Goal: Task Accomplishment & Management: Manage account settings

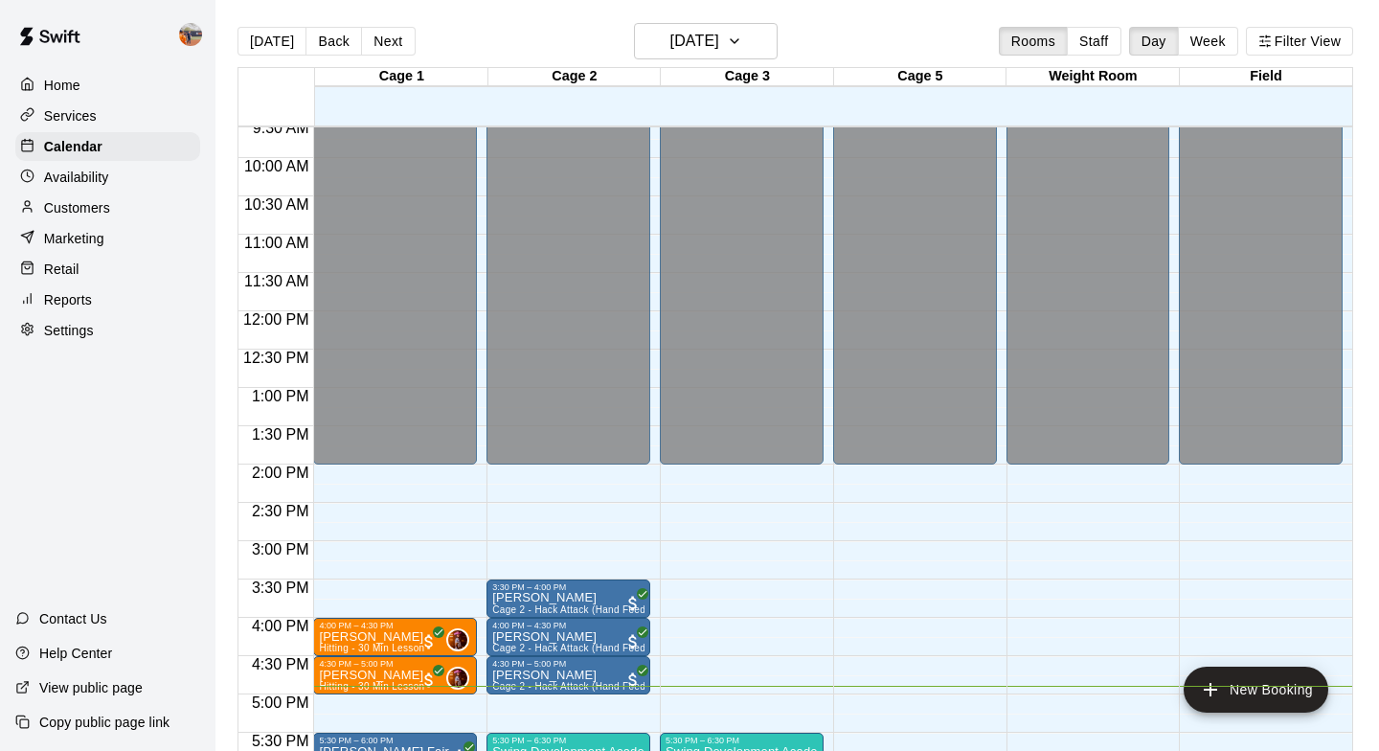
scroll to position [509, 0]
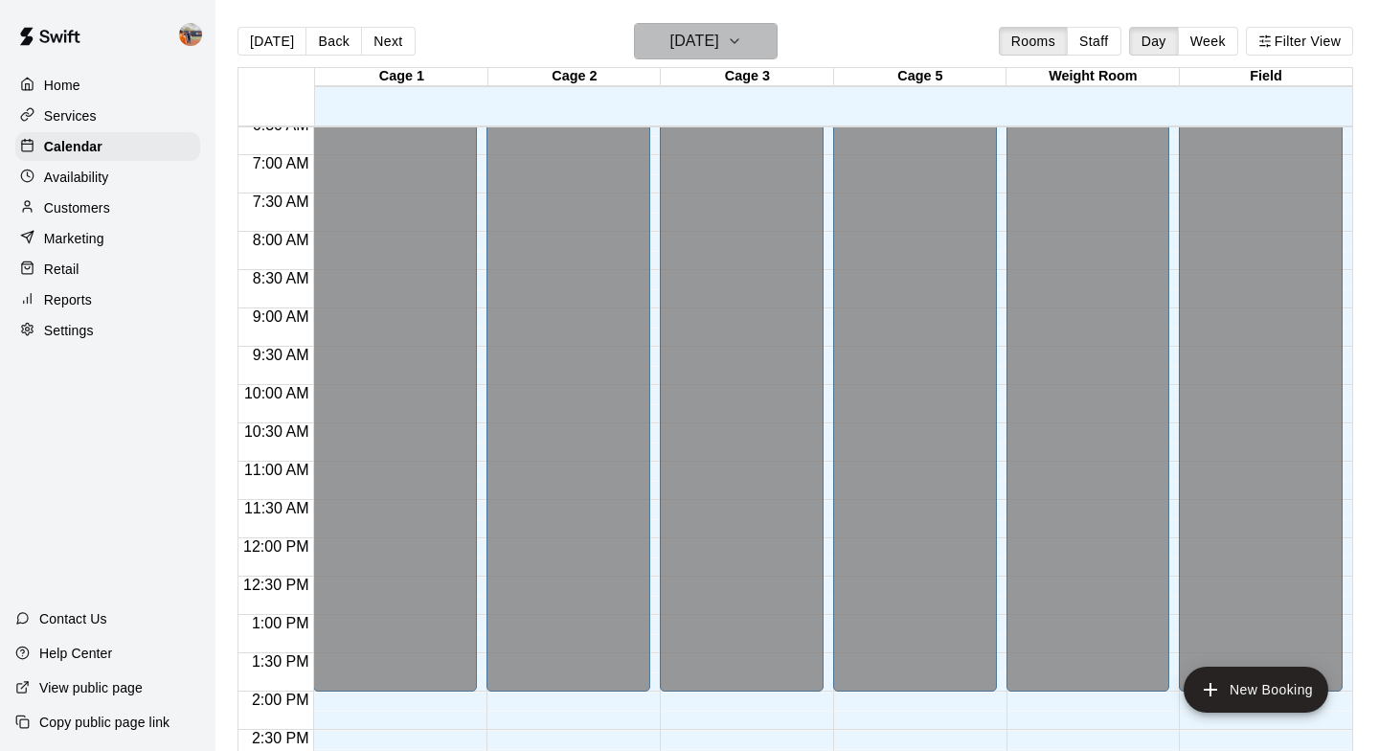
click at [719, 44] on h6 "[DATE]" at bounding box center [694, 41] width 49 height 27
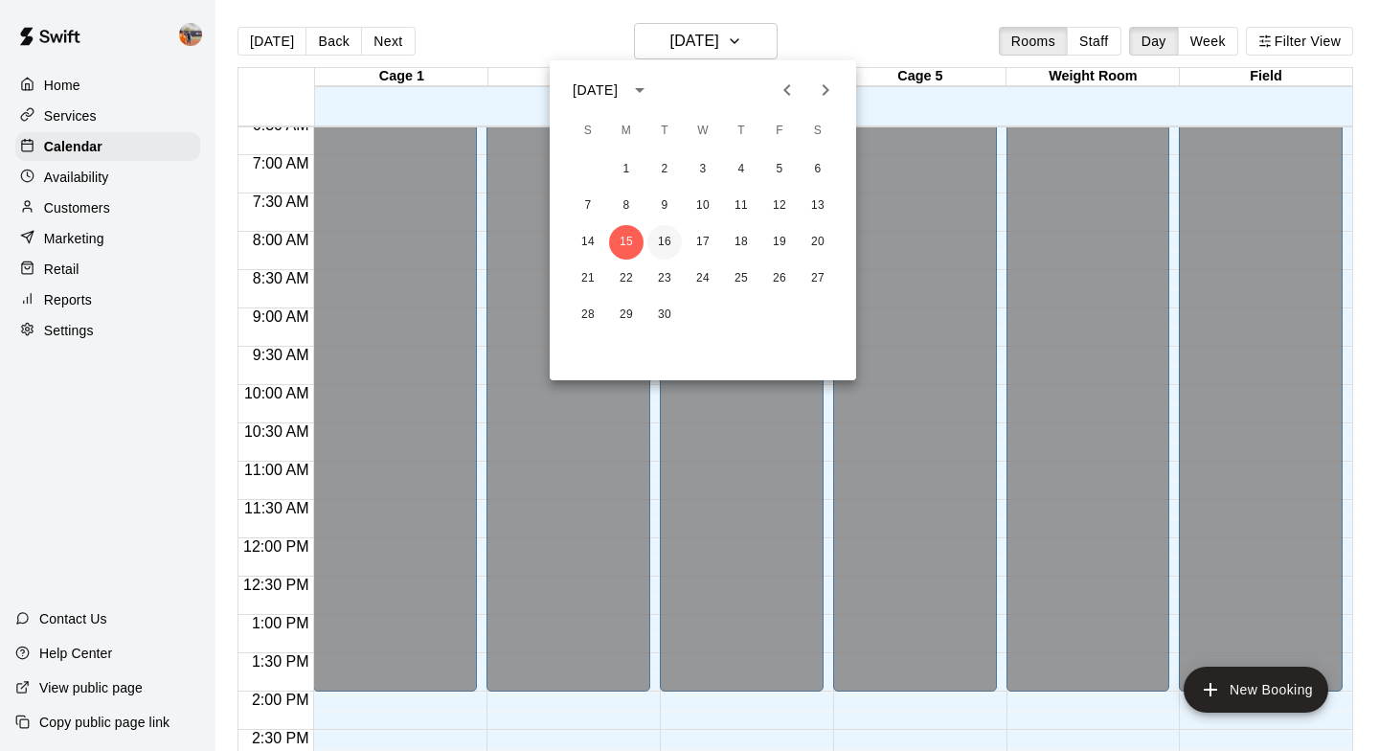
click at [671, 238] on button "16" at bounding box center [664, 242] width 34 height 34
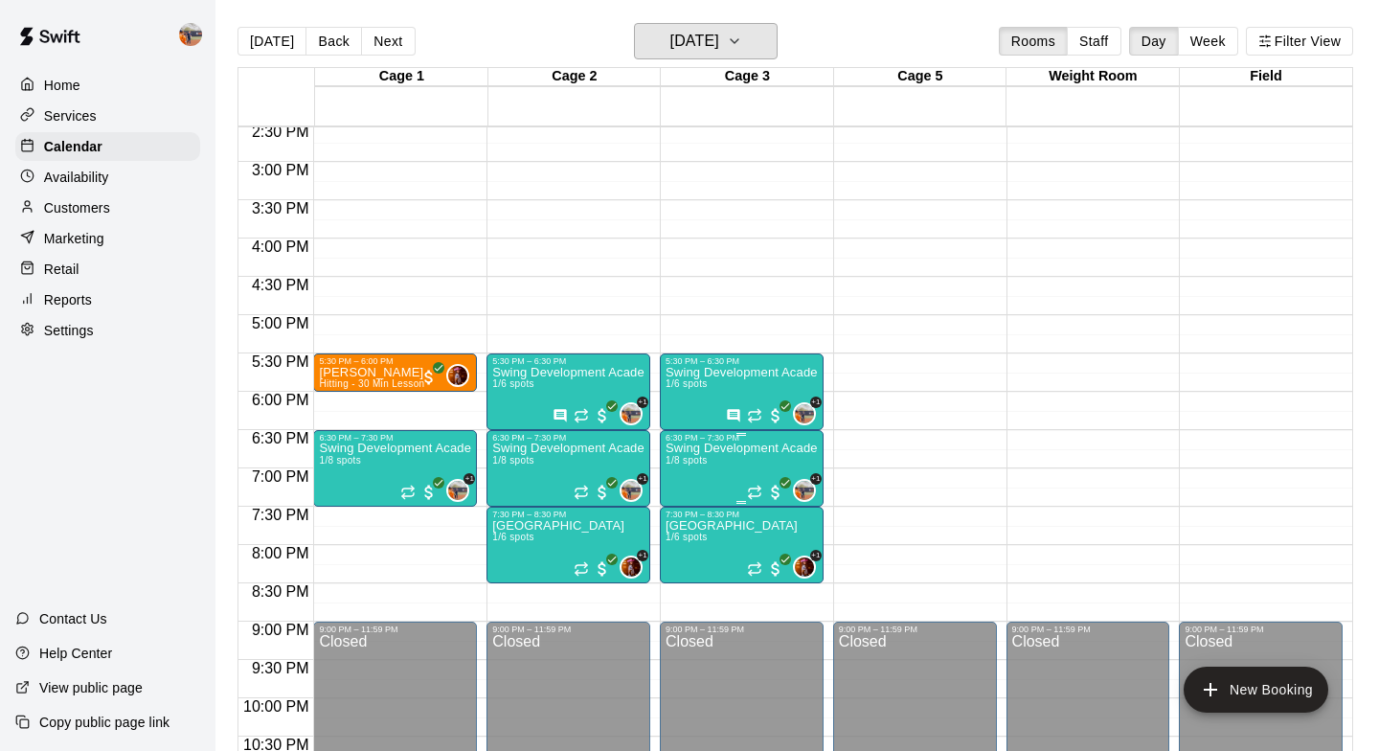
scroll to position [1118, 0]
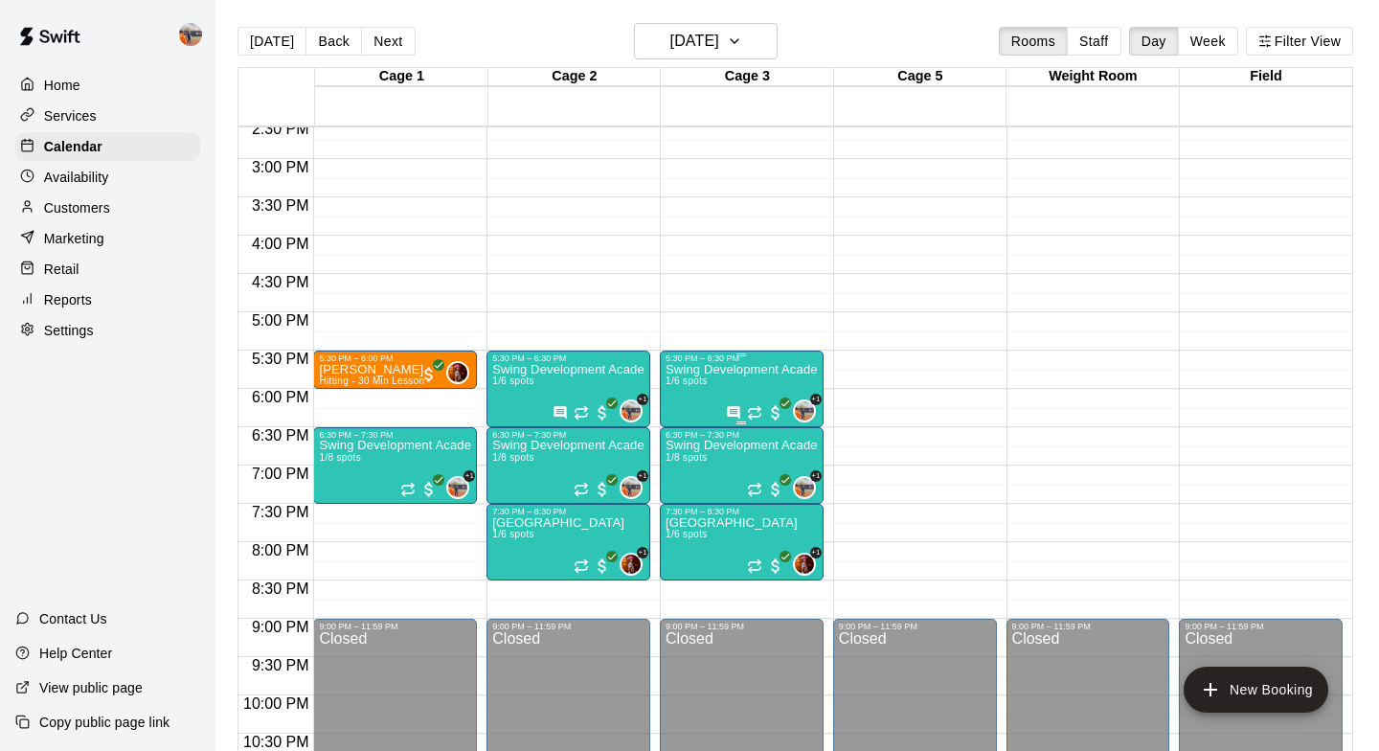
click at [716, 387] on div "Swing Development Academy 8U/10U 1/6 spots" at bounding box center [742, 738] width 152 height 751
click at [690, 427] on img "edit" at bounding box center [686, 430] width 22 height 22
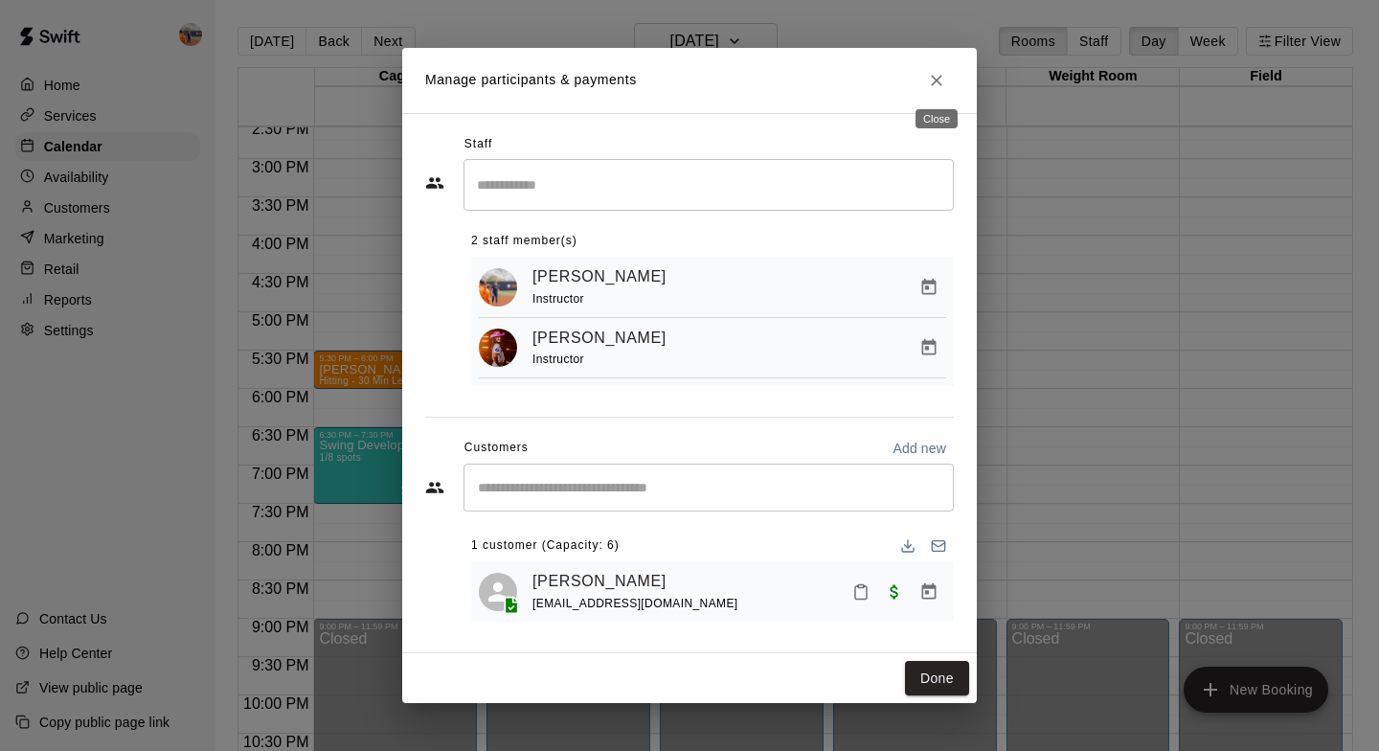
click at [933, 89] on button "Close" at bounding box center [936, 80] width 34 height 34
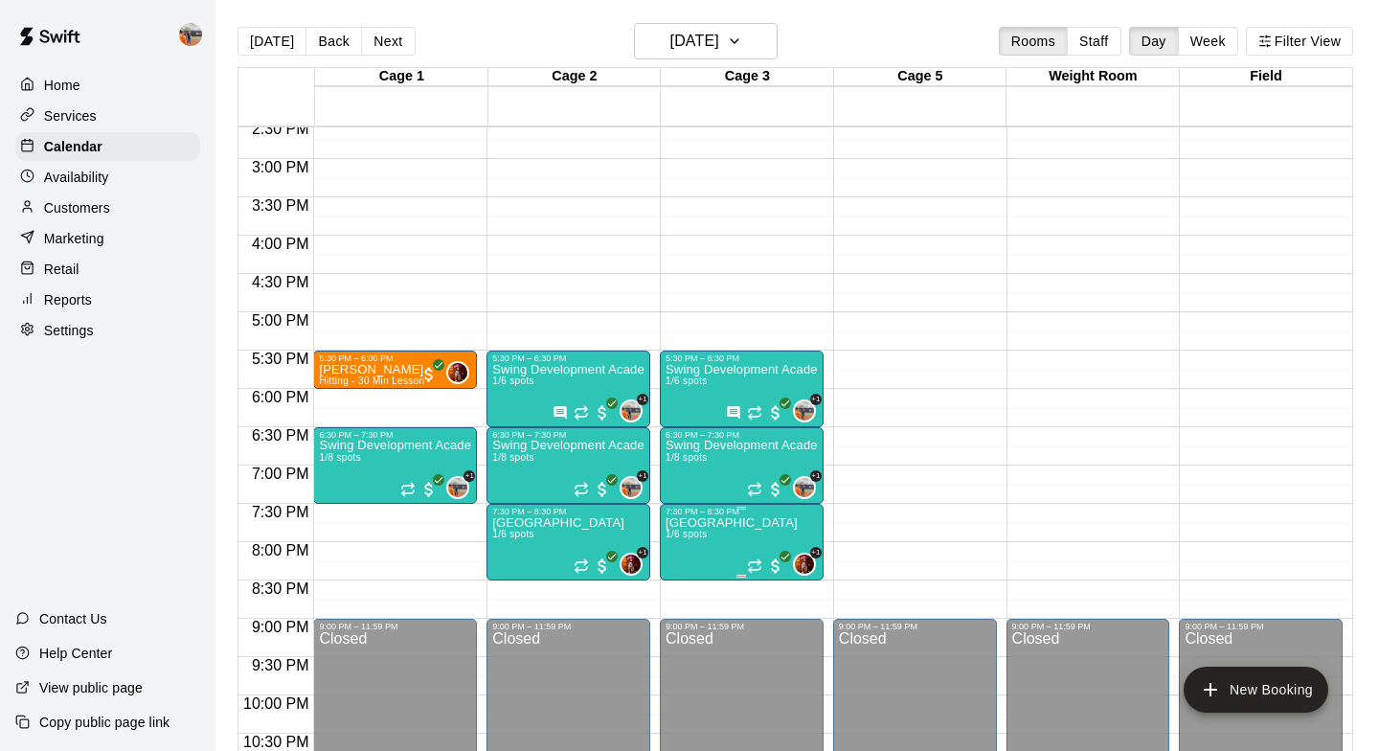
click at [685, 578] on img "edit" at bounding box center [686, 583] width 22 height 22
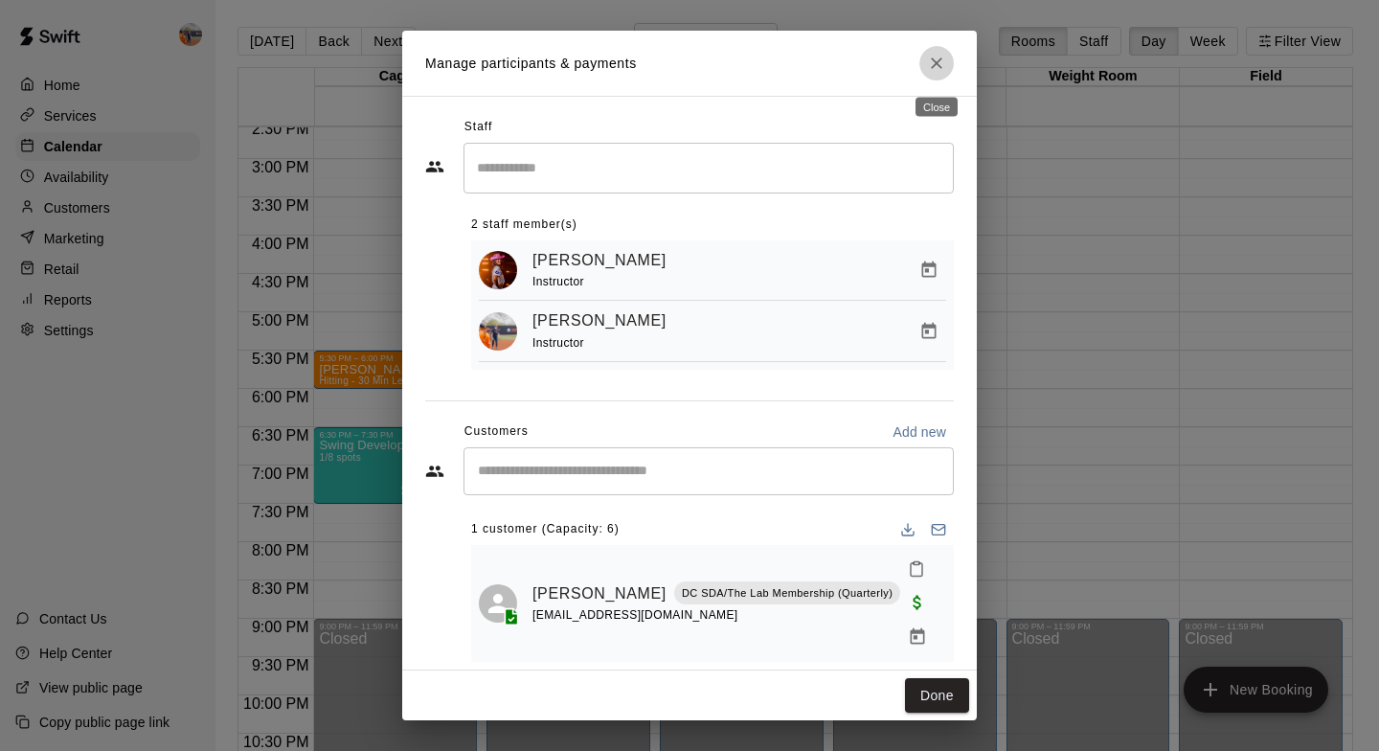
click at [941, 63] on icon "Close" at bounding box center [936, 63] width 19 height 19
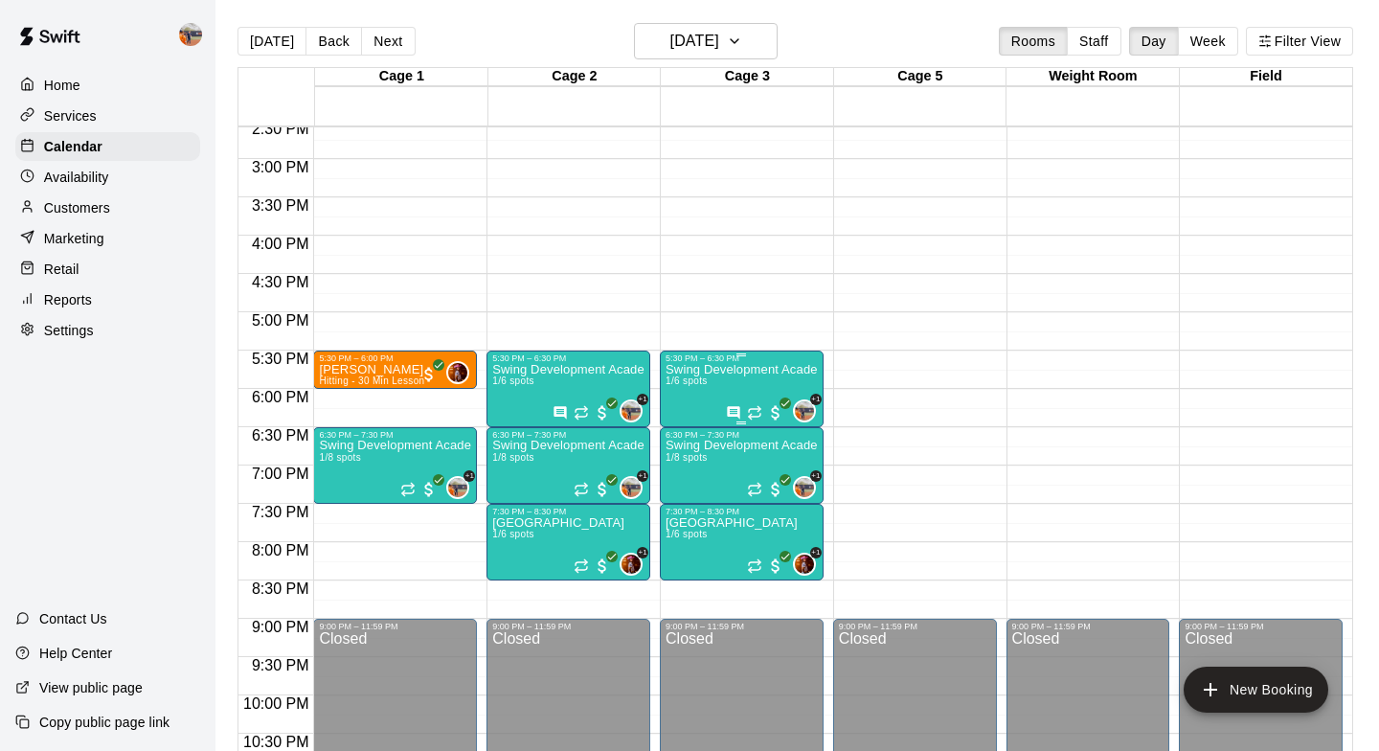
click at [720, 391] on div "Swing Development Academy 8U/10U 1/6 spots" at bounding box center [742, 738] width 152 height 751
click at [971, 535] on div at bounding box center [689, 375] width 1379 height 751
click at [670, 33] on h6 "Tuesday Sep 16" at bounding box center [694, 41] width 49 height 27
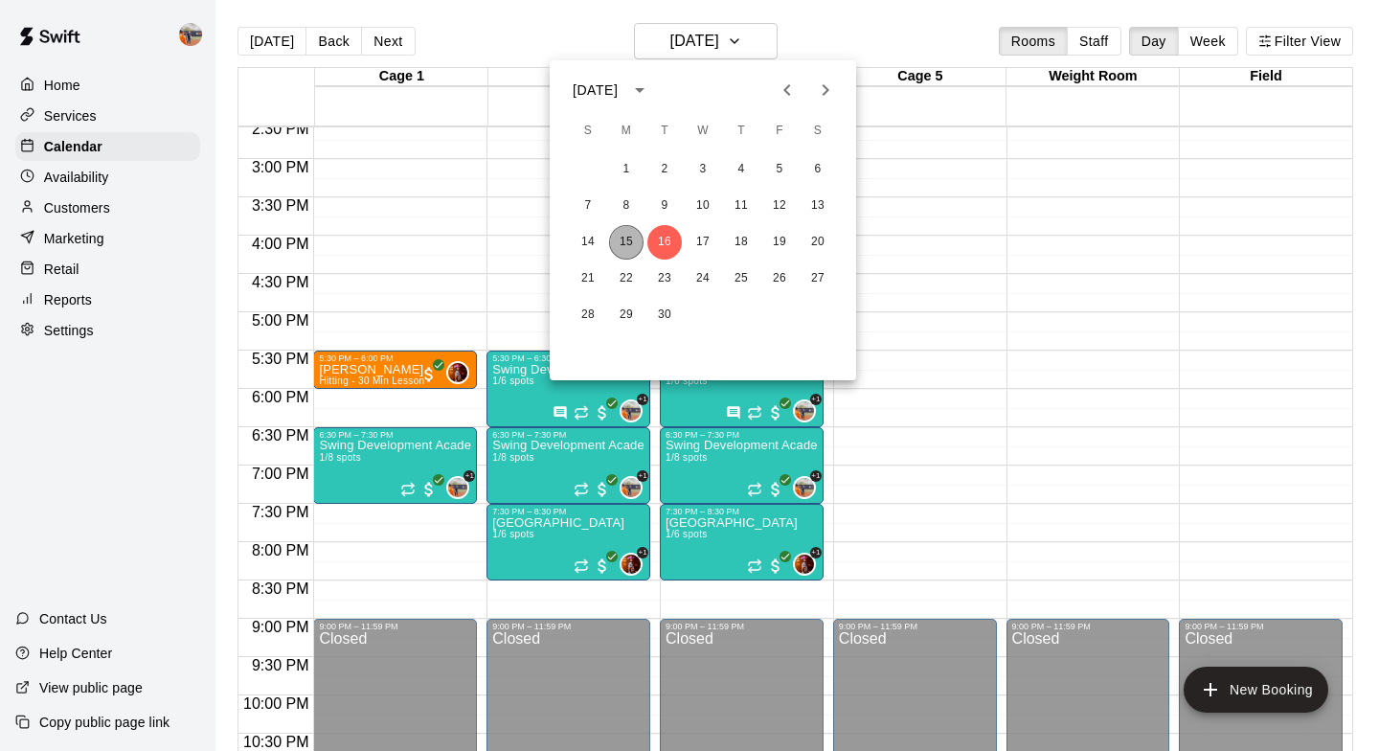
click at [629, 235] on button "15" at bounding box center [626, 242] width 34 height 34
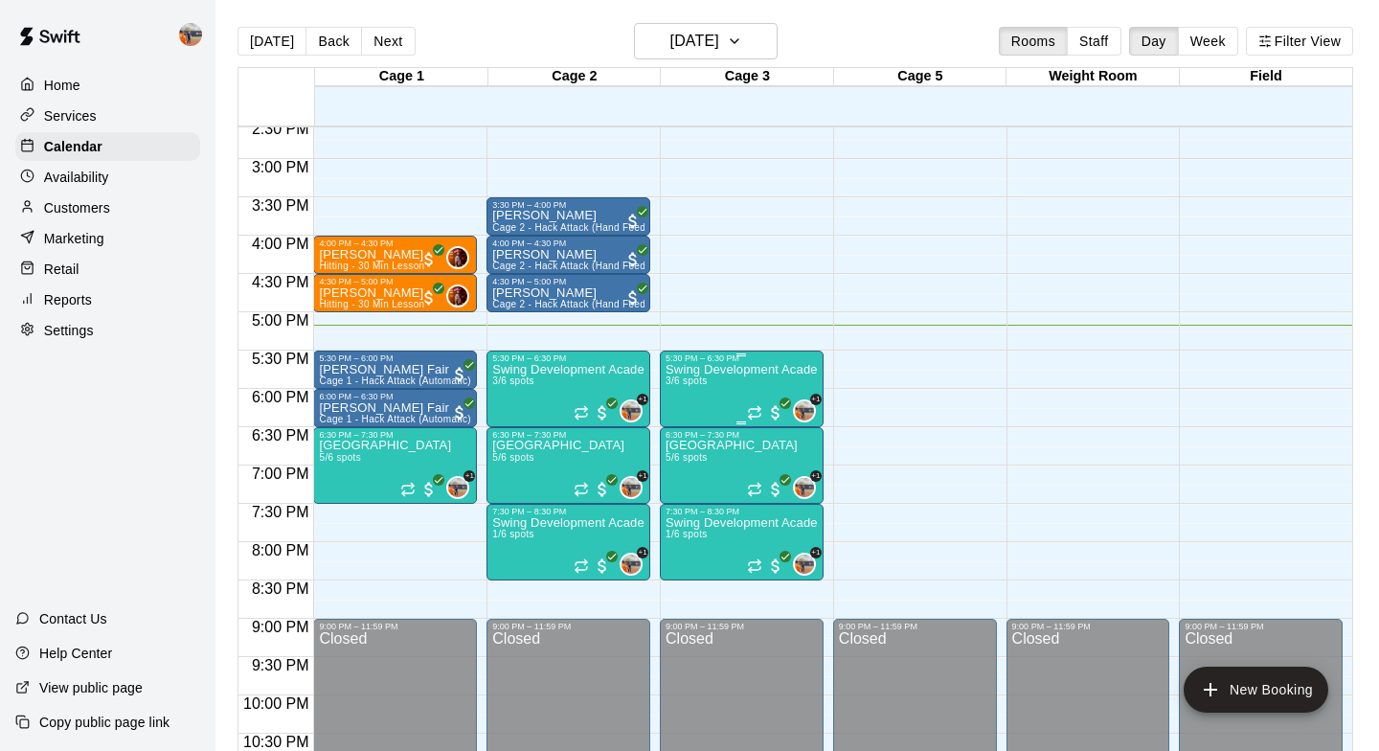
click at [740, 388] on div "Swing Development Academy 8U/10U 3/6 spots" at bounding box center [742, 738] width 152 height 751
click at [689, 435] on img "edit" at bounding box center [686, 430] width 22 height 22
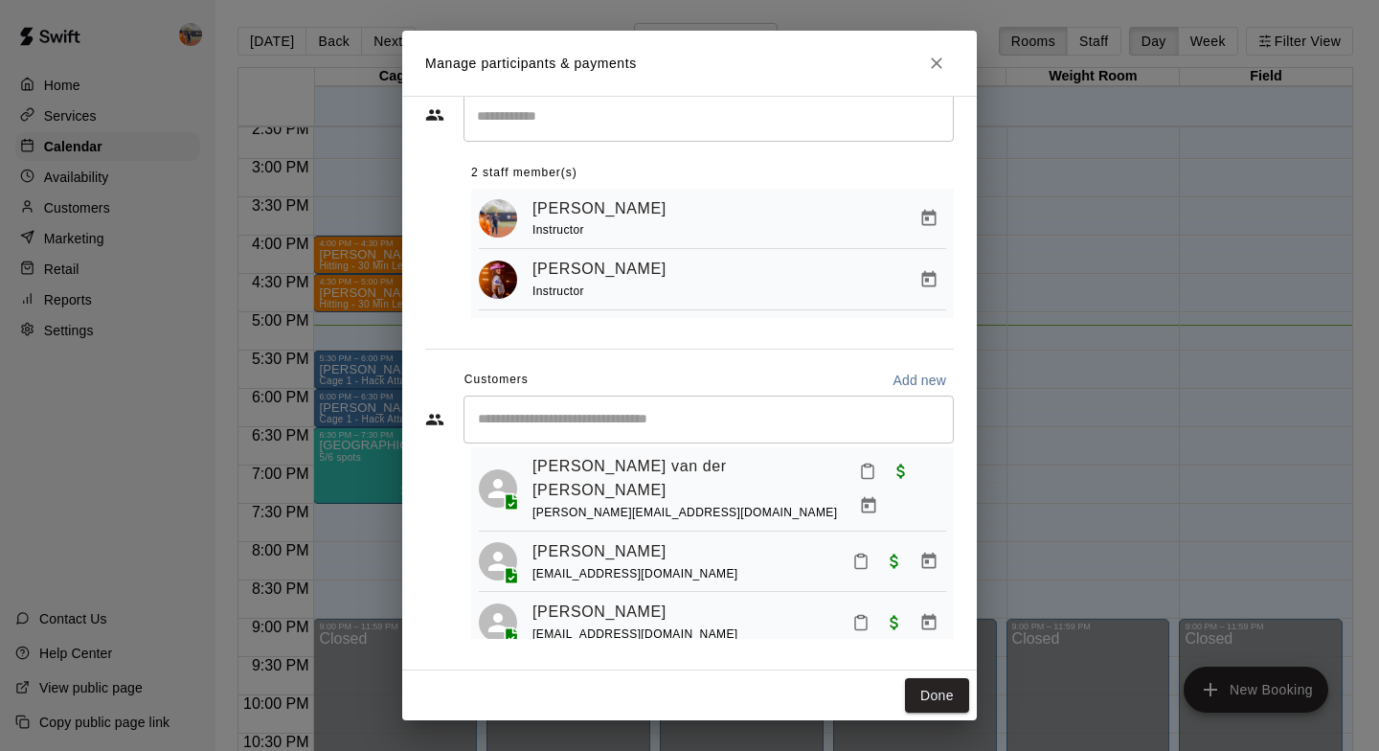
scroll to position [44, 0]
click at [919, 697] on button "Done" at bounding box center [937, 695] width 64 height 35
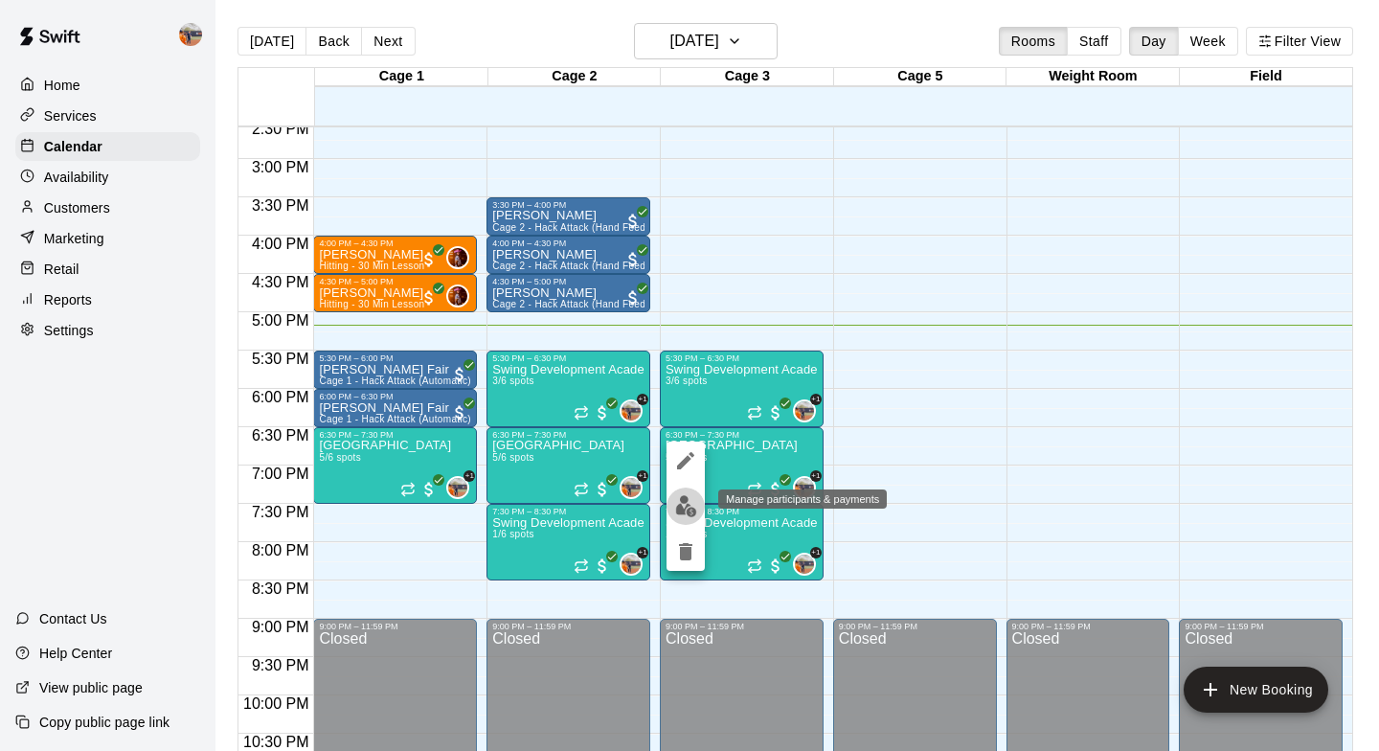
click at [676, 506] on img "edit" at bounding box center [686, 506] width 22 height 22
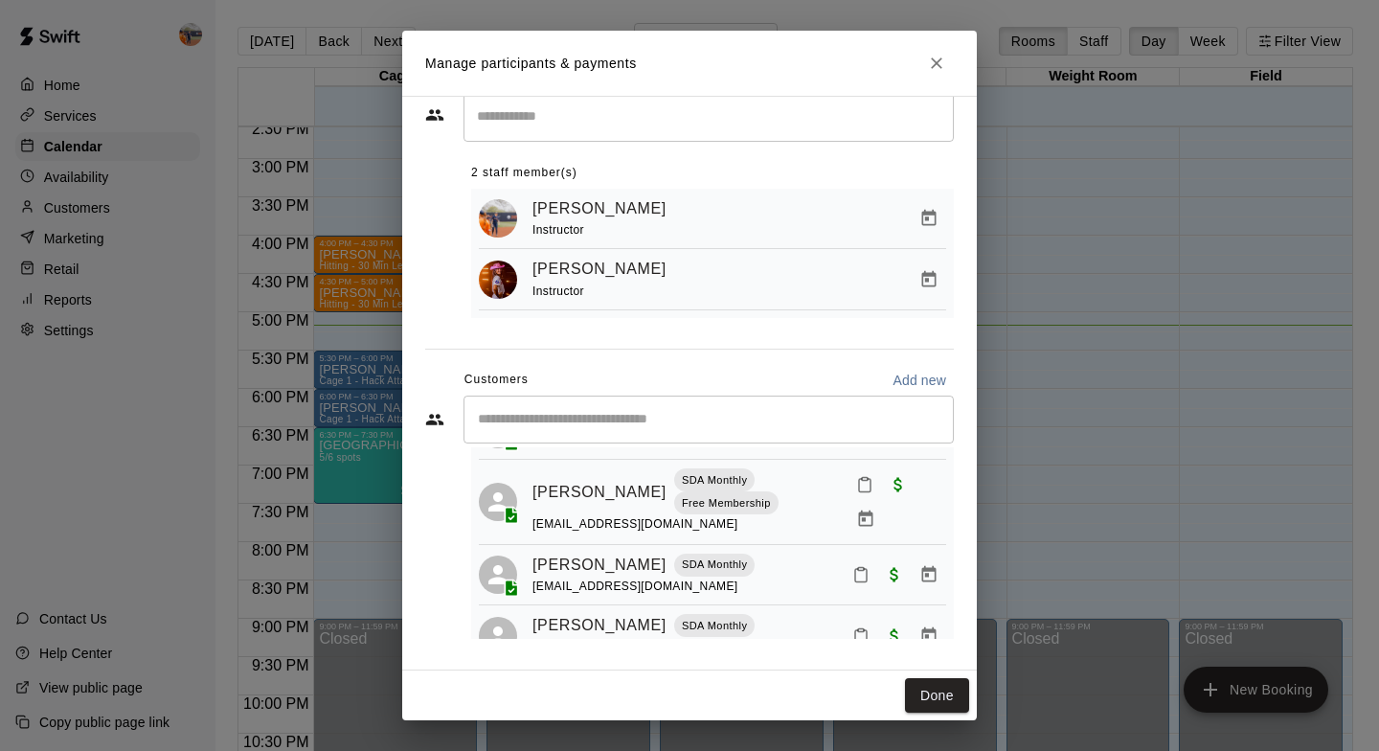
scroll to position [170, 0]
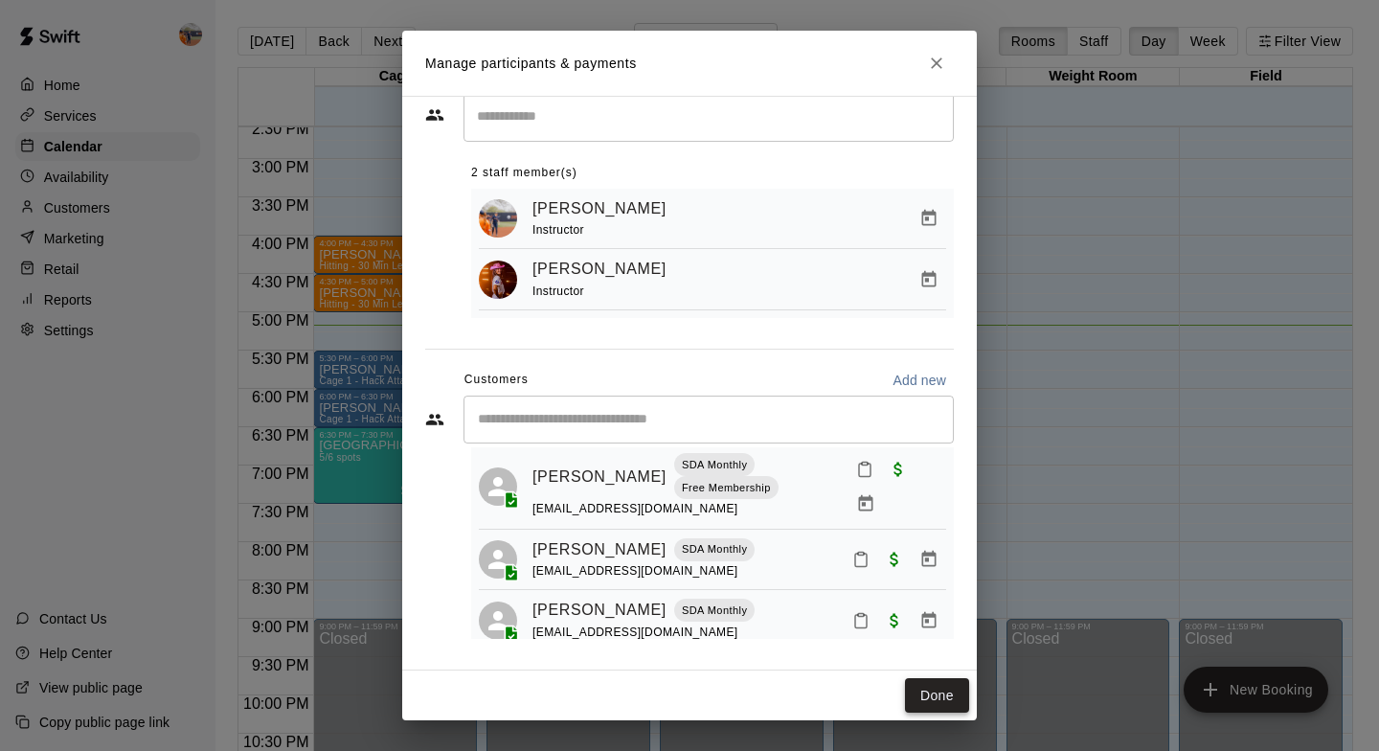
click at [923, 693] on button "Done" at bounding box center [937, 695] width 64 height 35
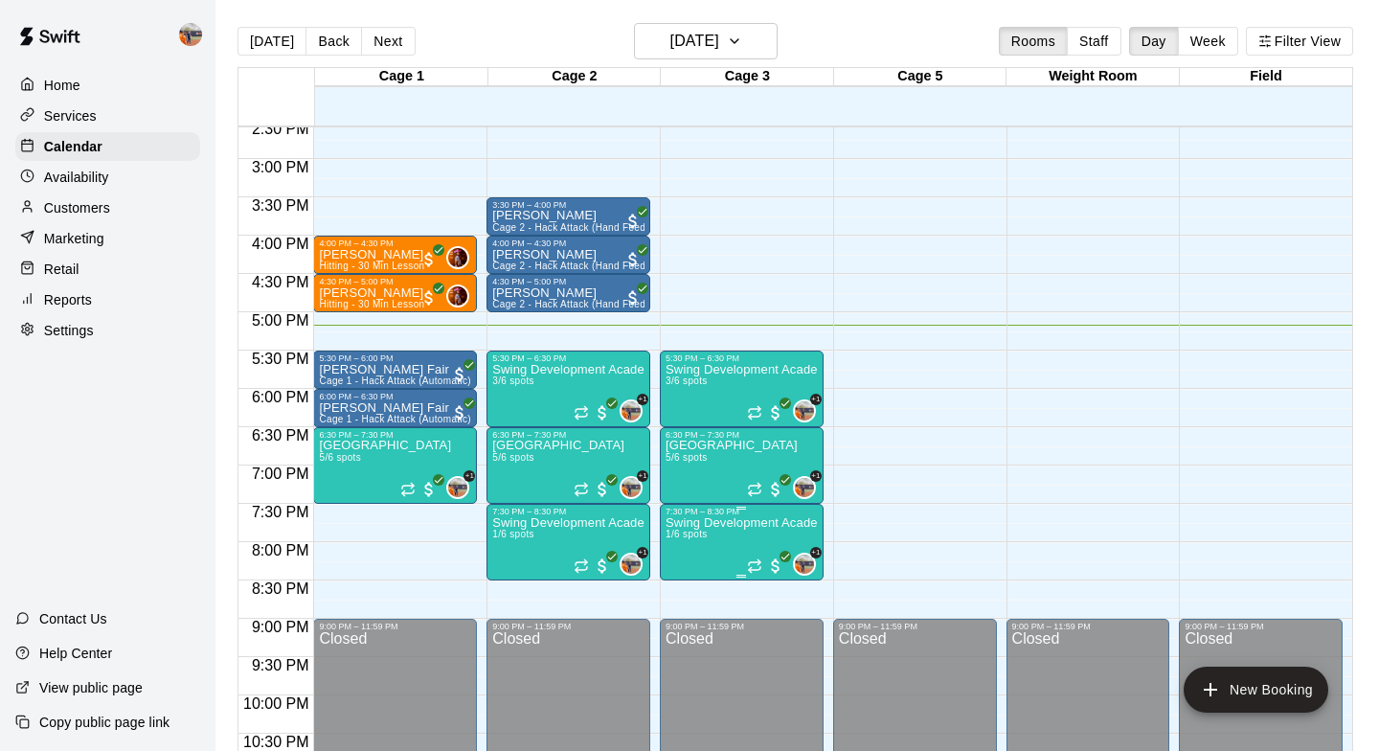
click at [681, 588] on img "edit" at bounding box center [686, 583] width 22 height 22
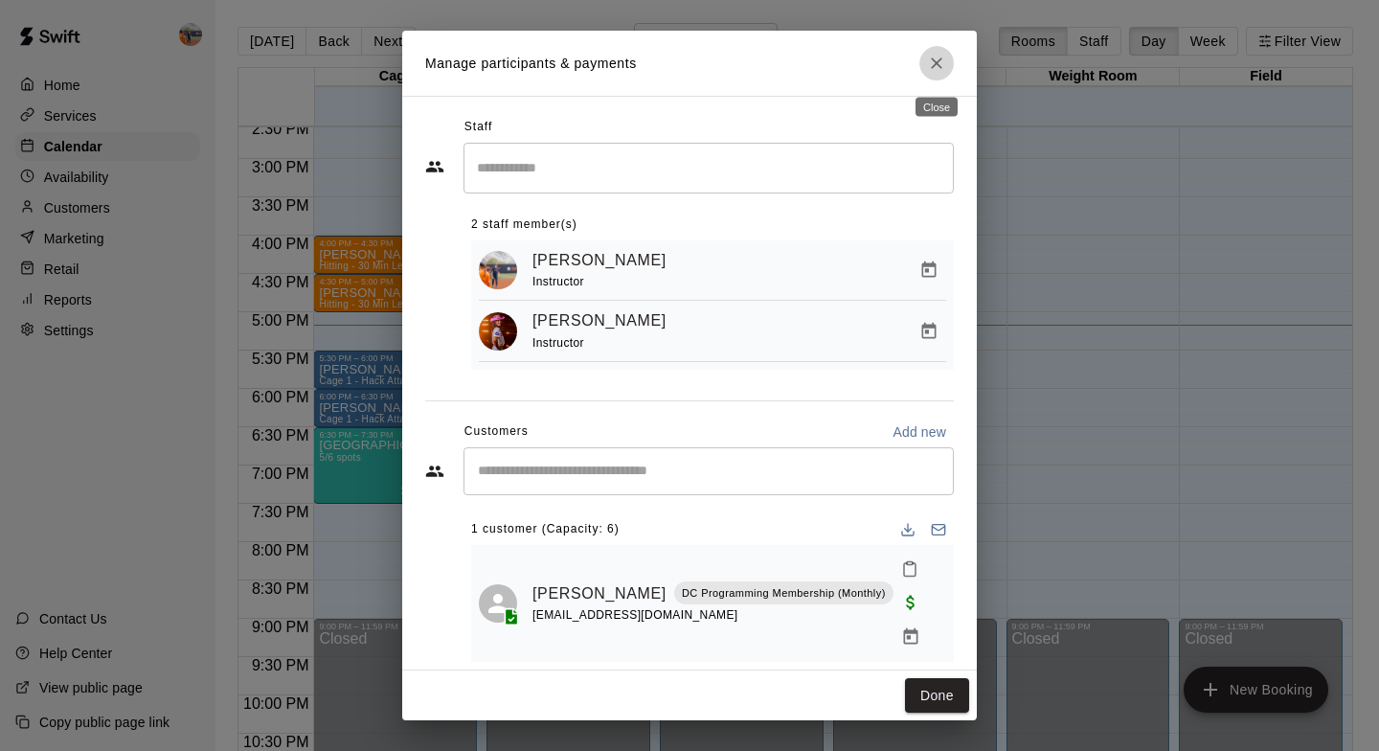
click at [937, 65] on icon "Close" at bounding box center [936, 62] width 11 height 11
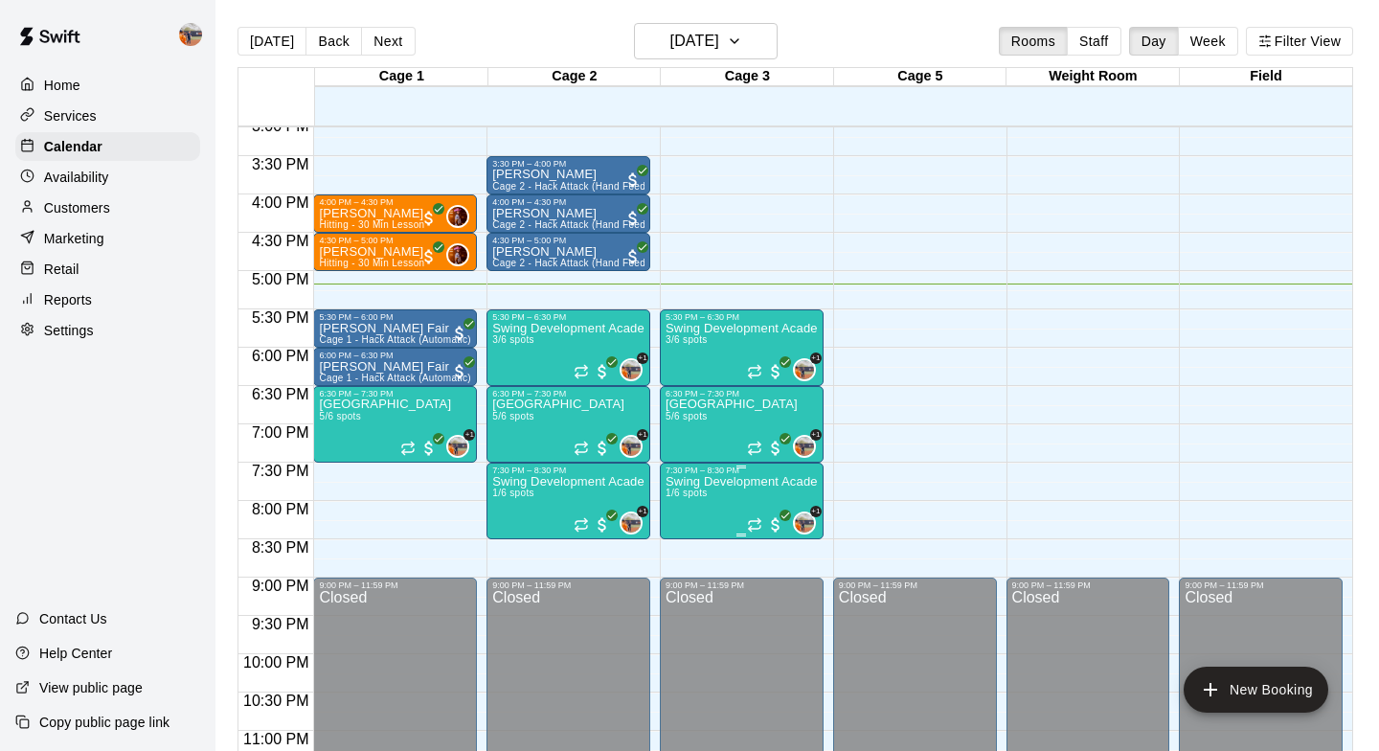
scroll to position [1161, 0]
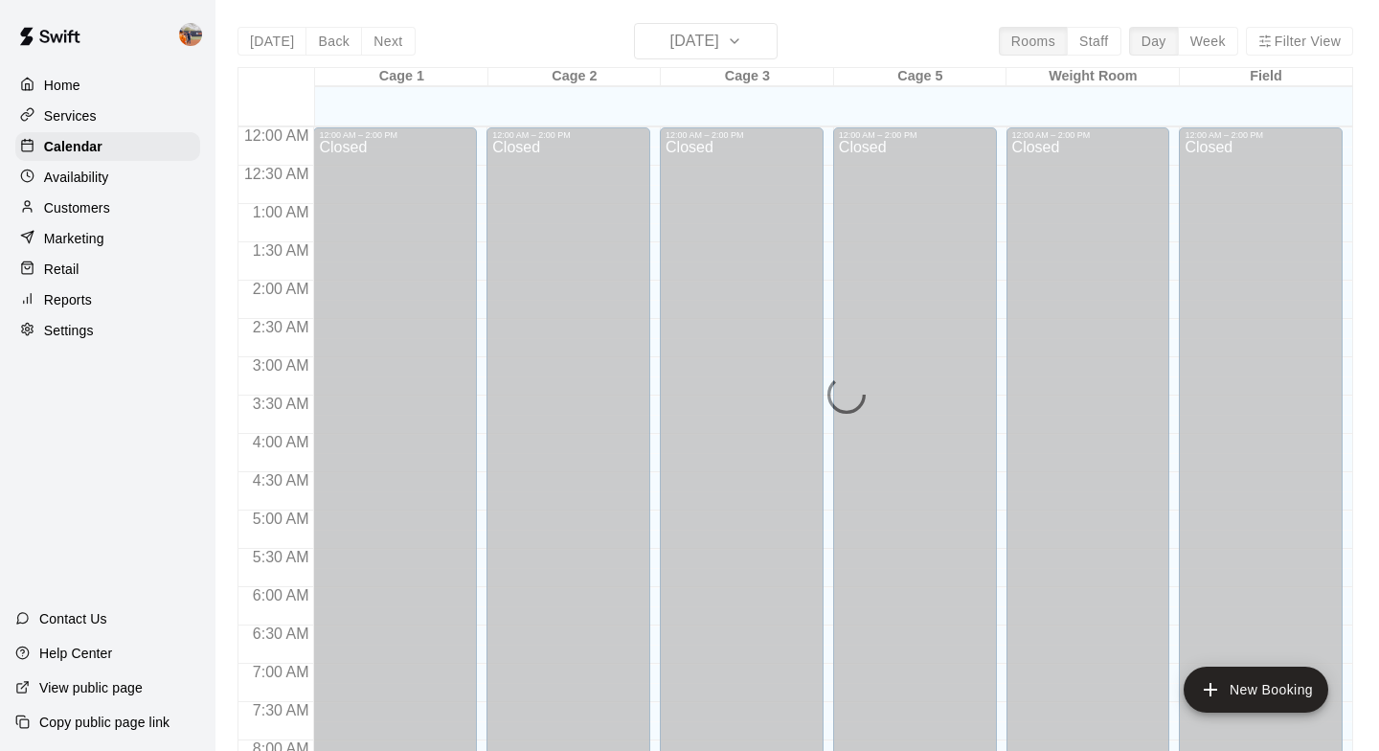
scroll to position [1137, 0]
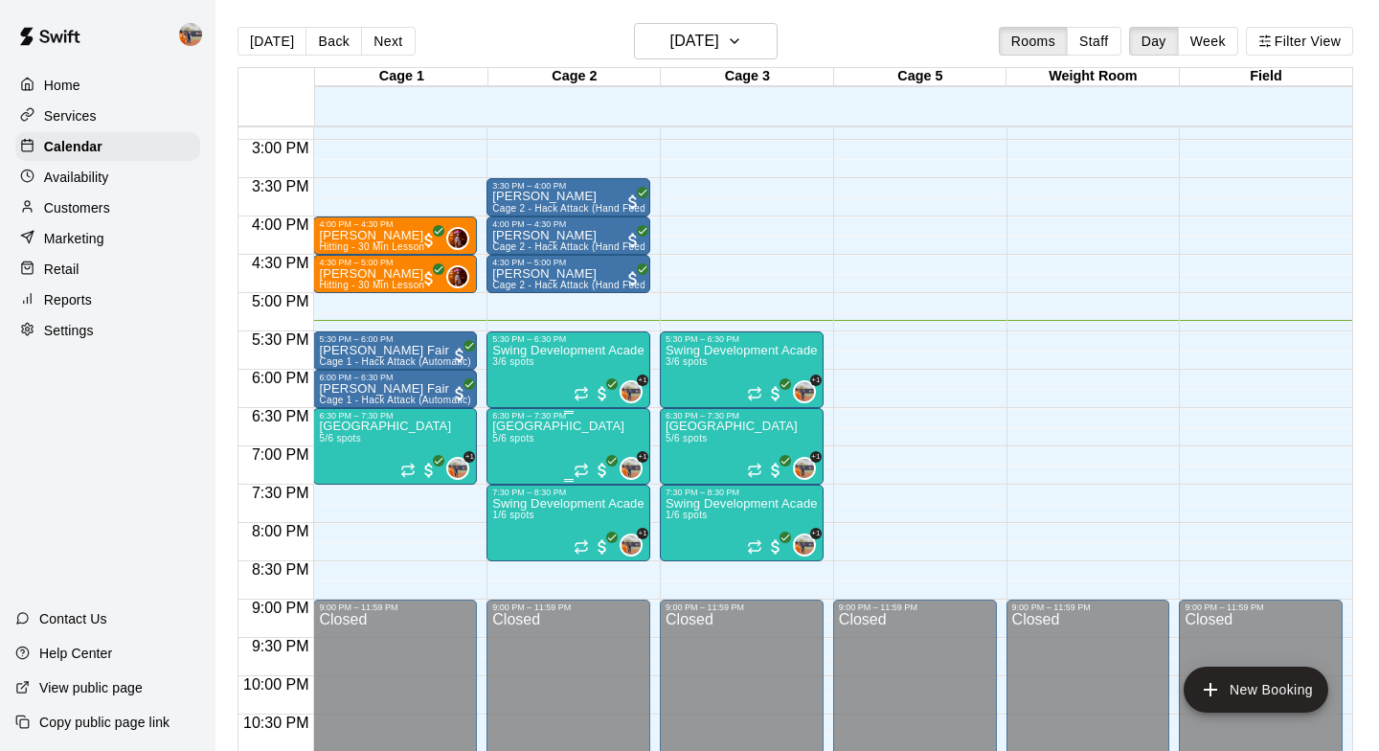
click at [522, 487] on img "edit" at bounding box center [513, 487] width 22 height 22
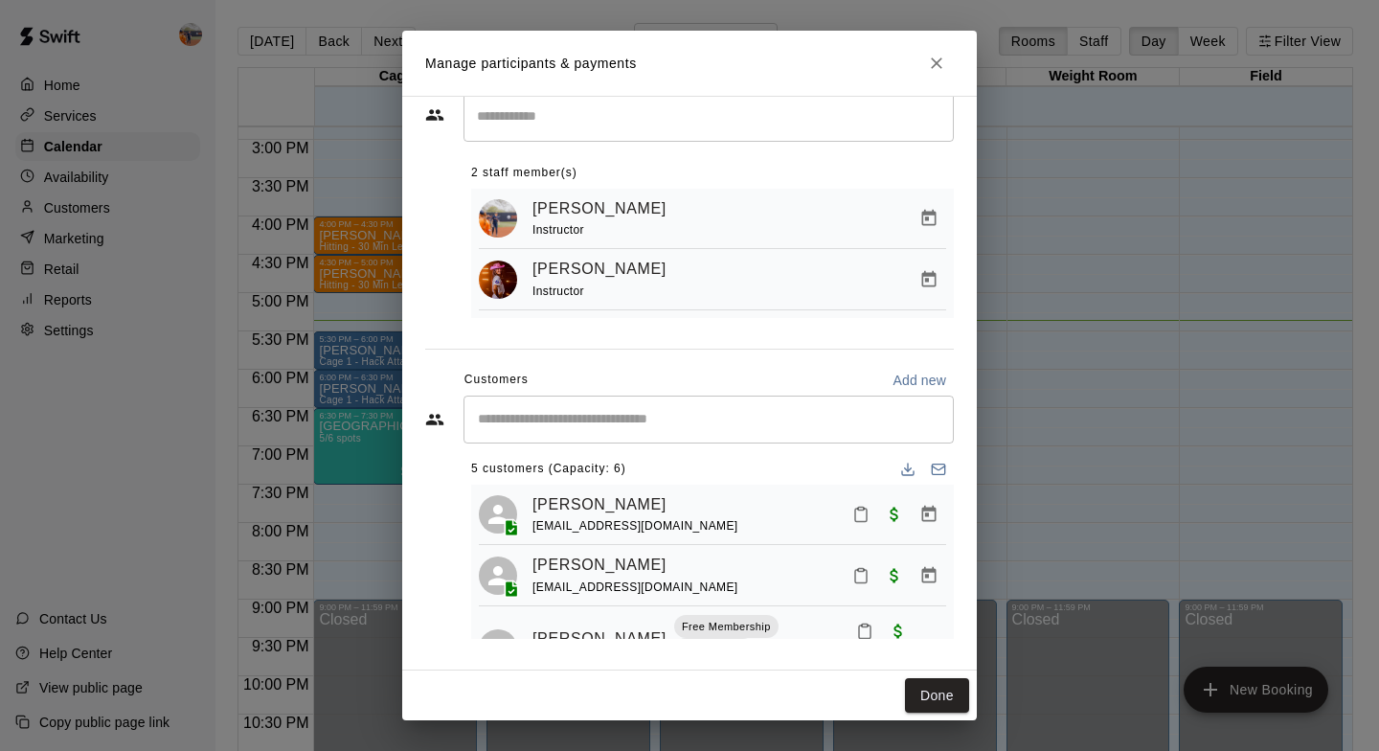
scroll to position [0, 0]
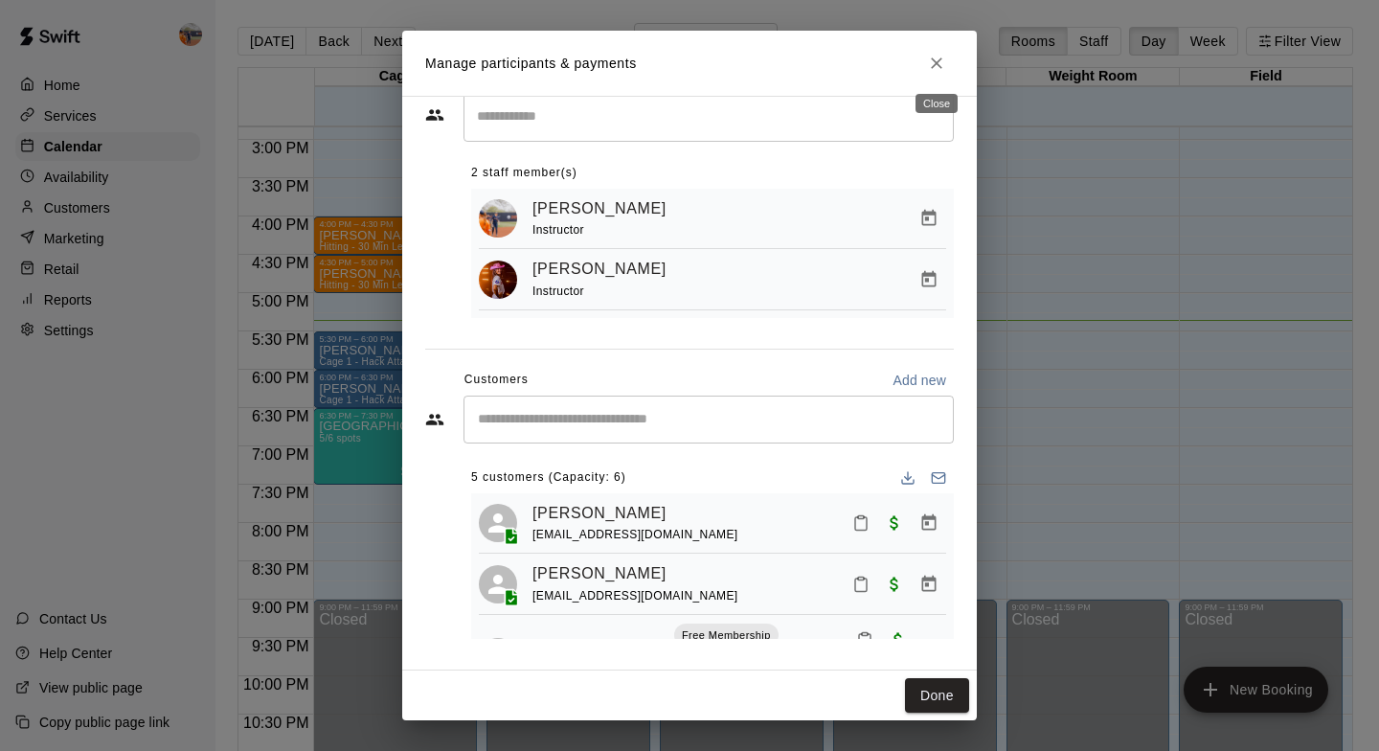
click at [933, 64] on icon "Close" at bounding box center [936, 63] width 19 height 19
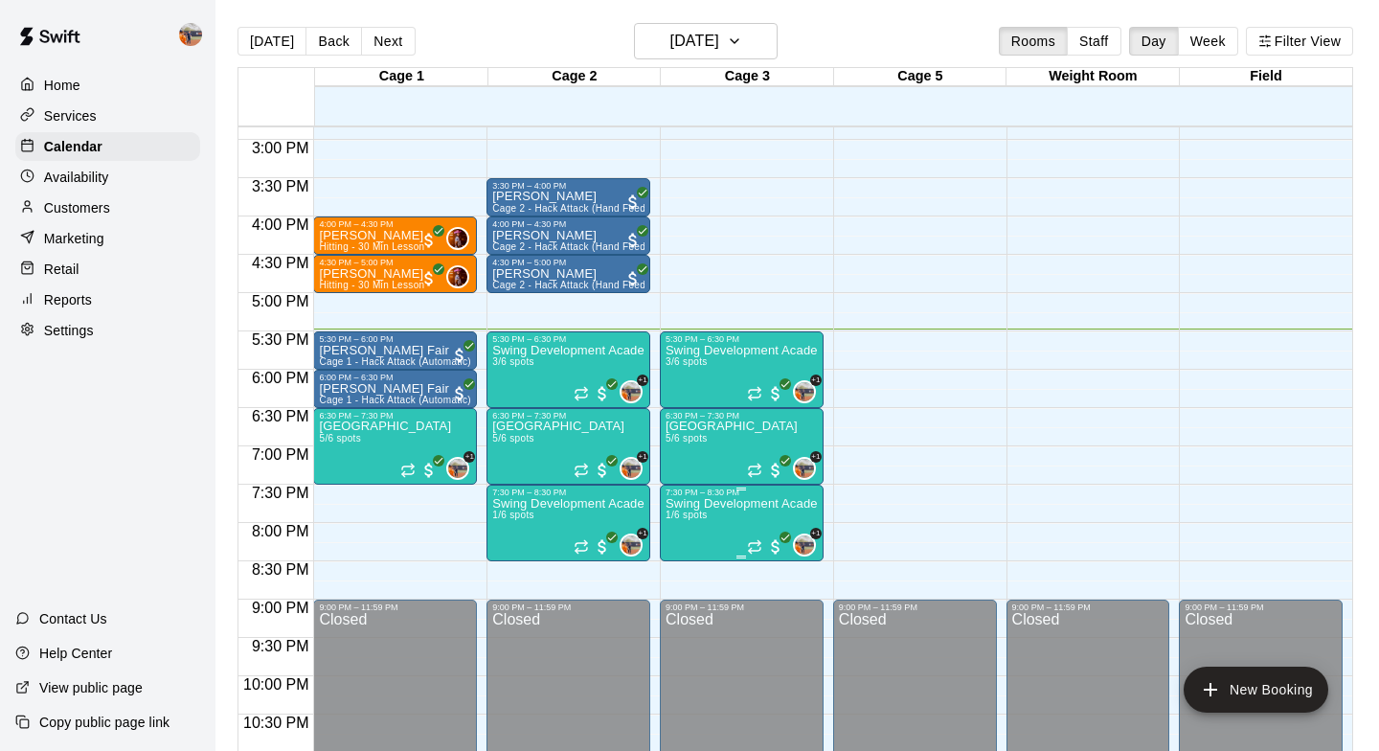
click at [938, 525] on div at bounding box center [689, 375] width 1379 height 751
